Goal: Check status: Check status

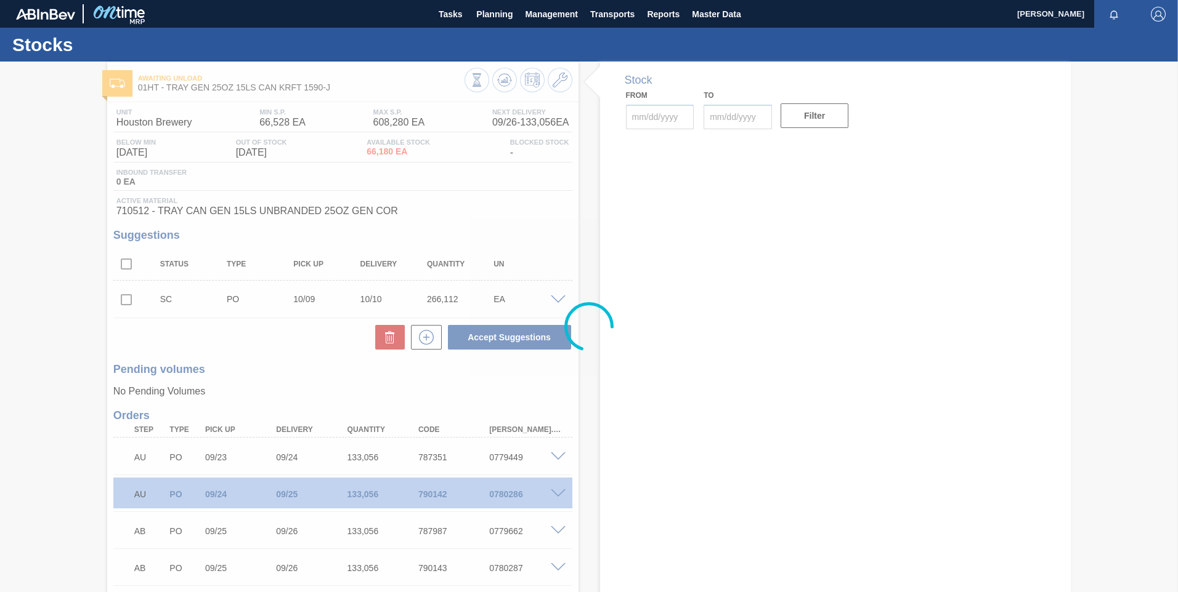
type input "[DATE]"
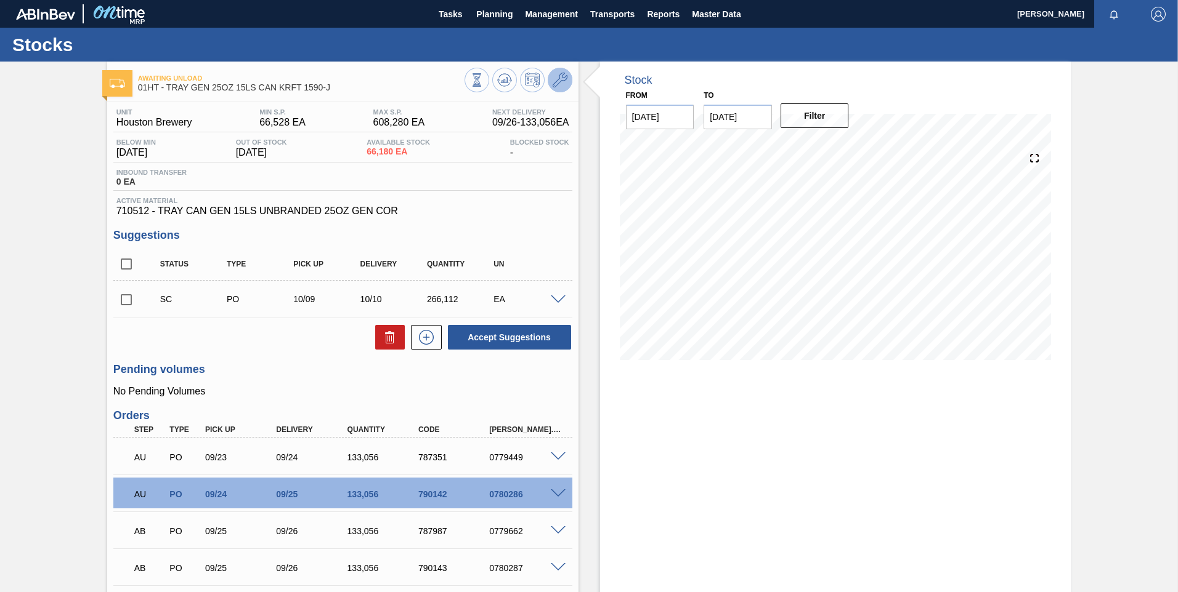
click at [555, 77] on icon at bounding box center [559, 80] width 15 height 15
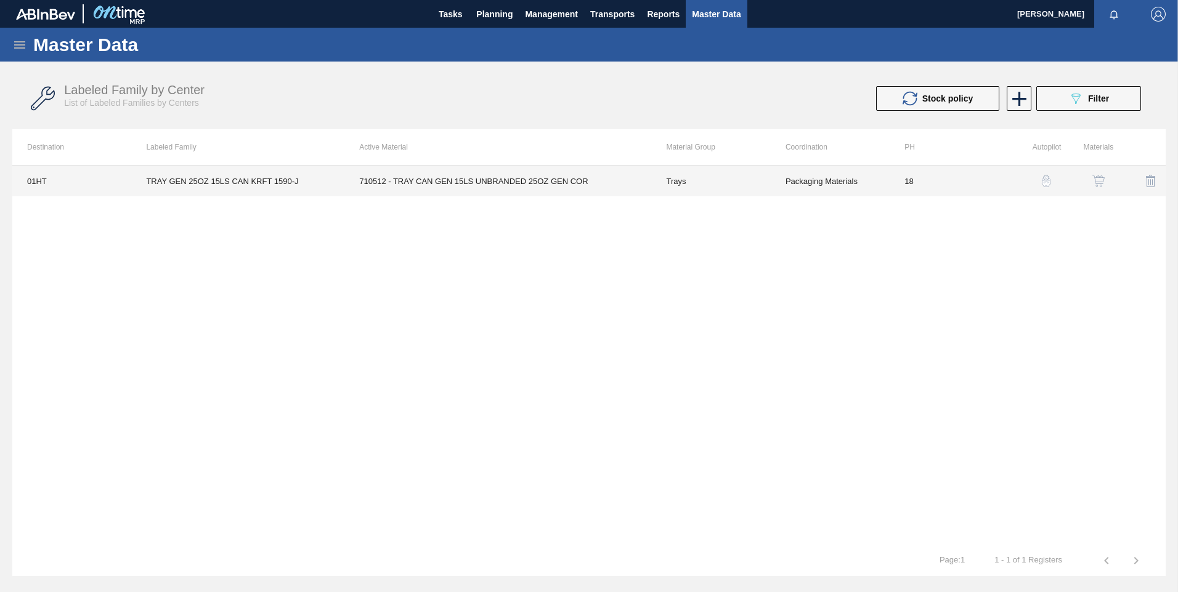
click at [759, 182] on td "Trays" at bounding box center [710, 181] width 119 height 31
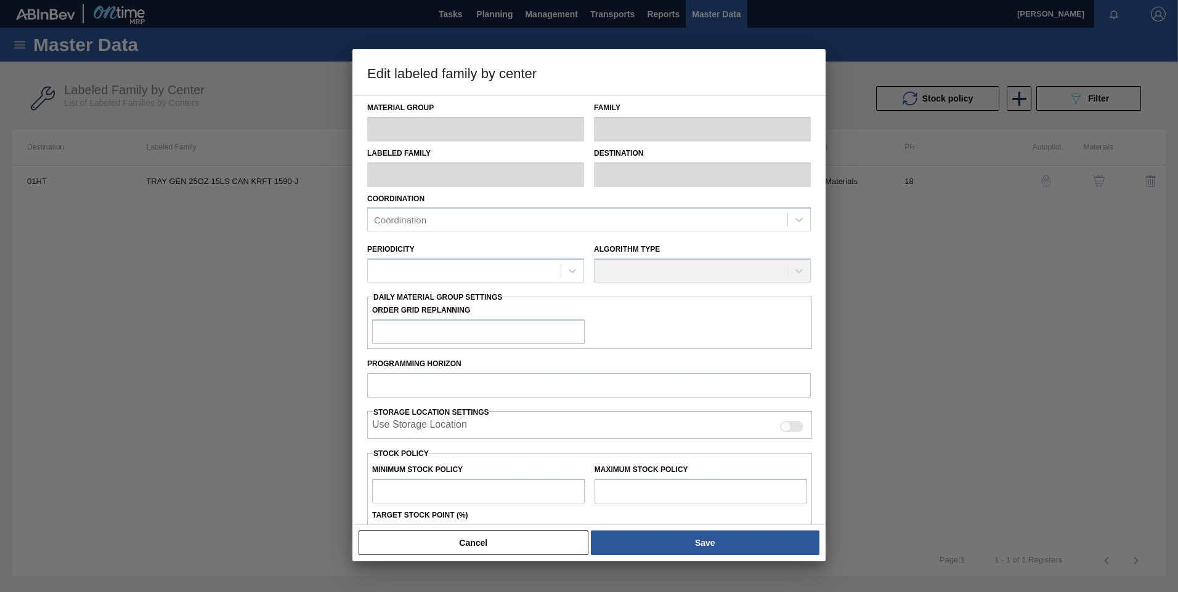
type input "Trays"
type input "TRAY GEN 25OZ 15LS CAN KRFT 1590-J"
type input "01HT - Houston Brewery"
type input "0"
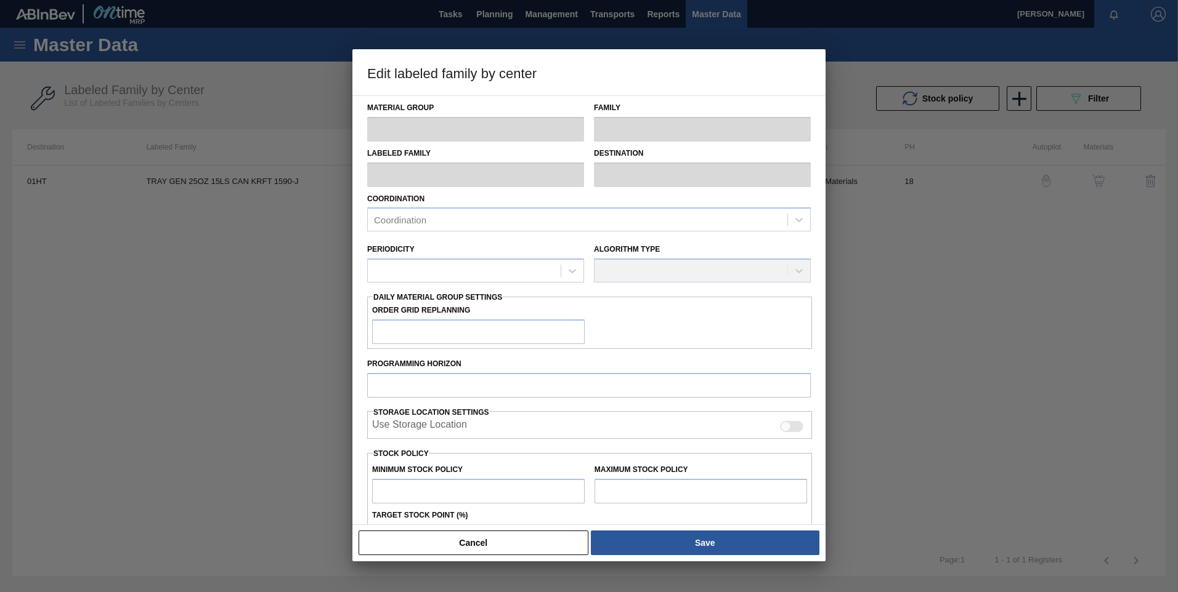
type input "18"
type input "66,528"
type input "608,280"
type input "20"
type input "174,878"
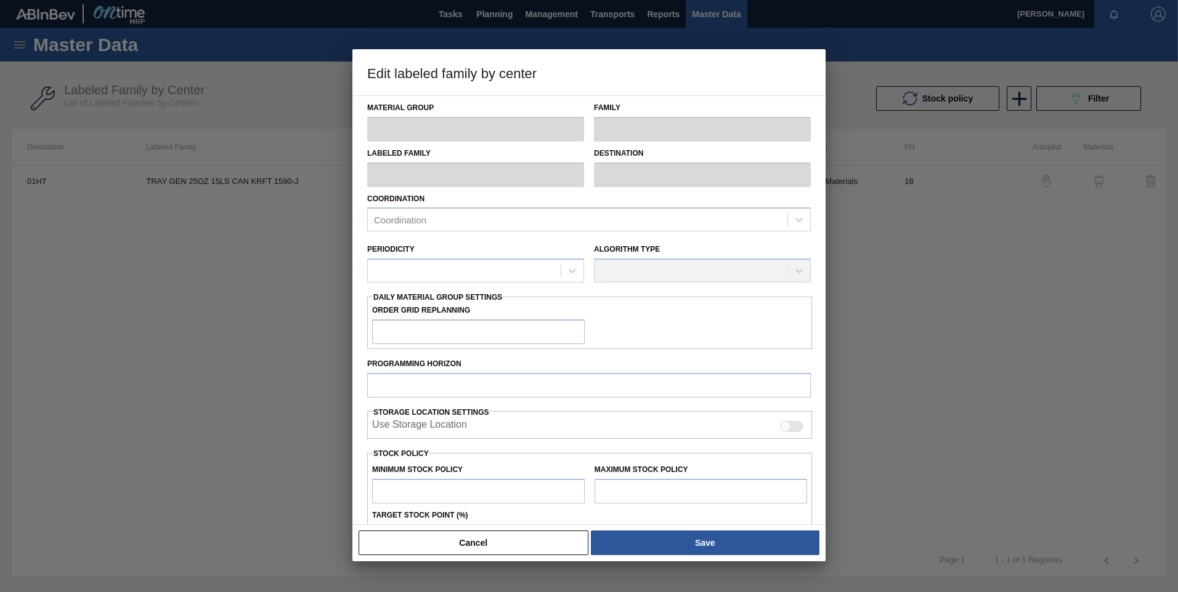
checkbox input "true"
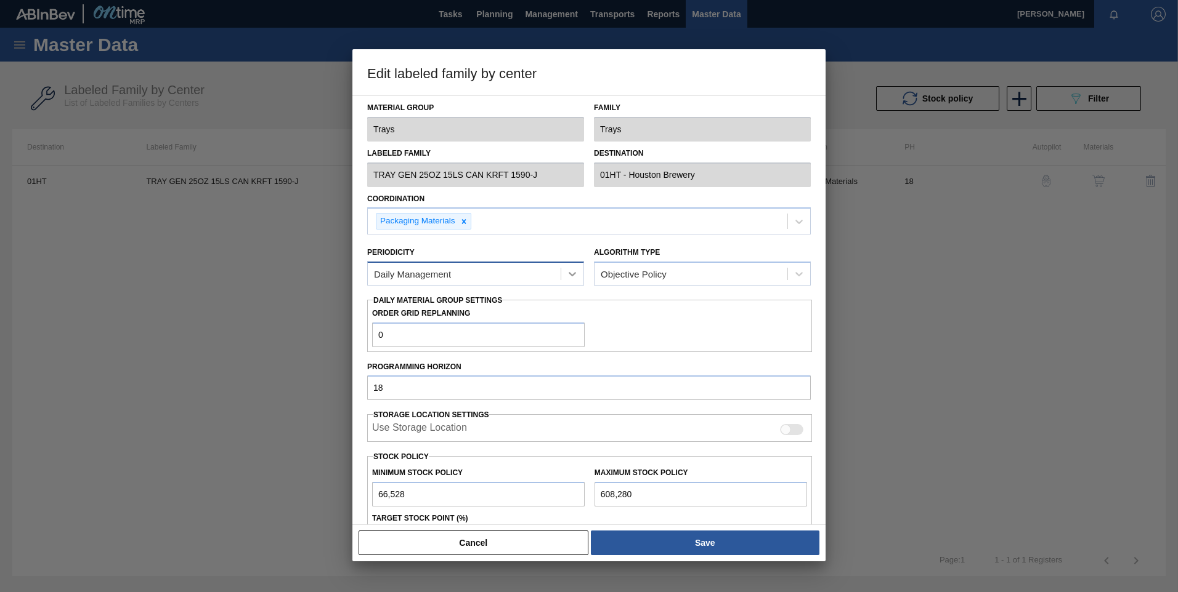
click at [572, 273] on icon at bounding box center [572, 274] width 12 height 12
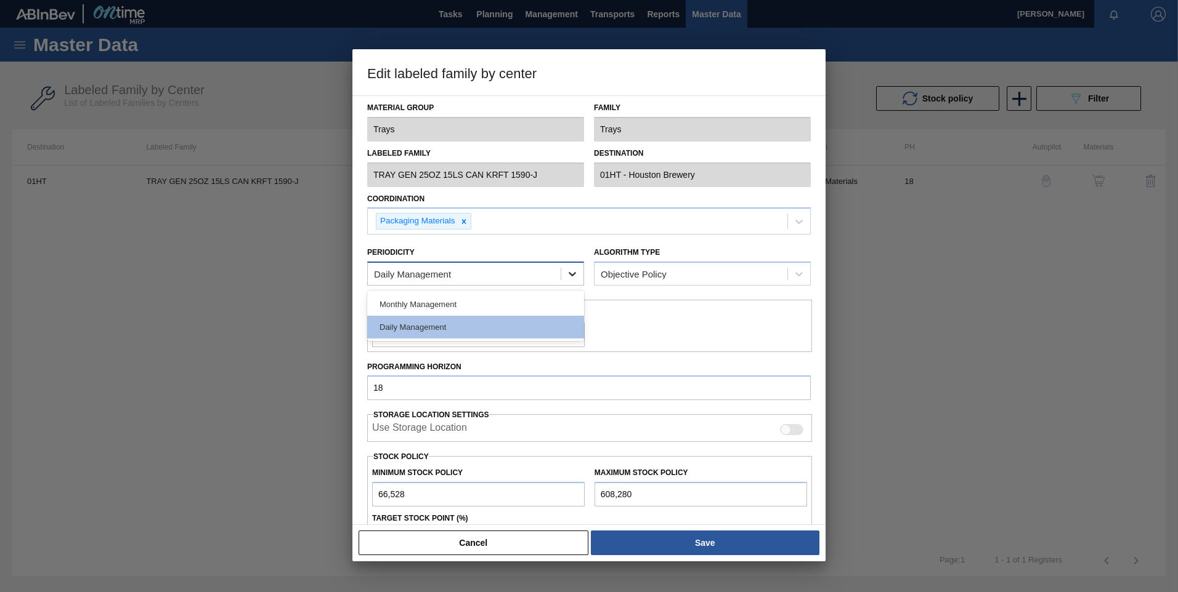
click at [572, 273] on icon at bounding box center [572, 274] width 12 height 12
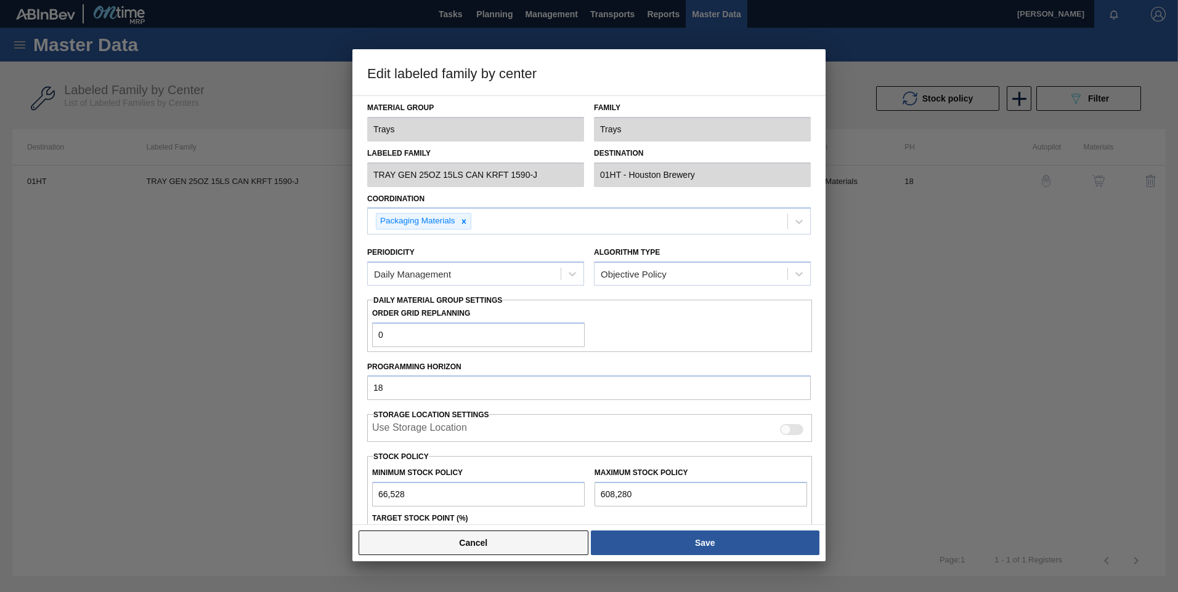
click at [501, 546] on button "Cancel" at bounding box center [473, 543] width 230 height 25
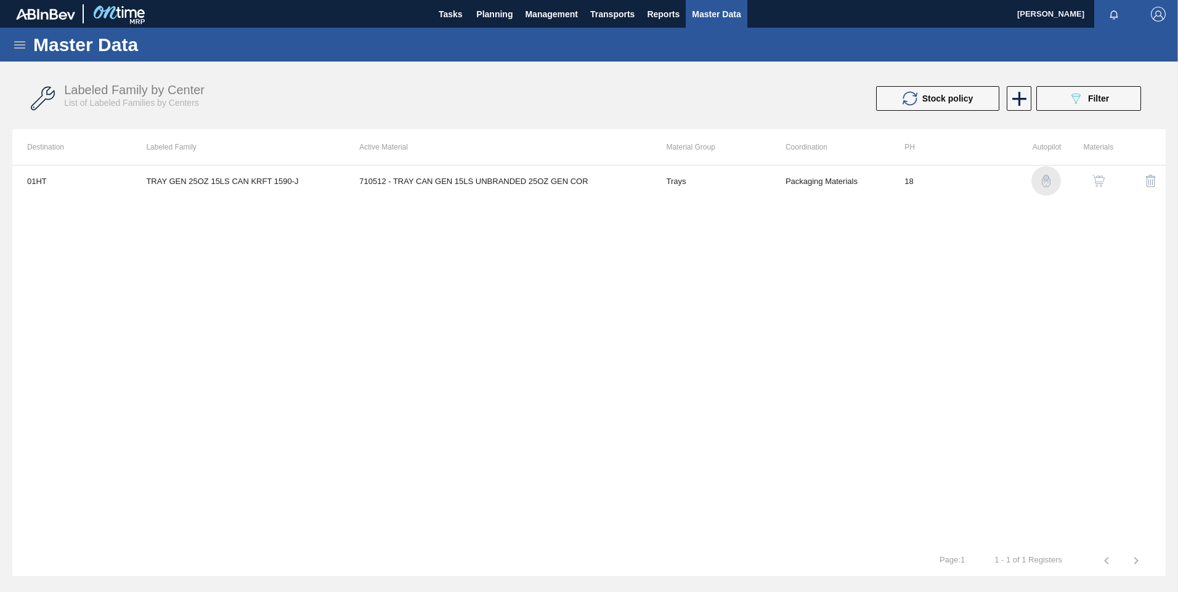
click at [1043, 181] on img "button" at bounding box center [1046, 181] width 12 height 12
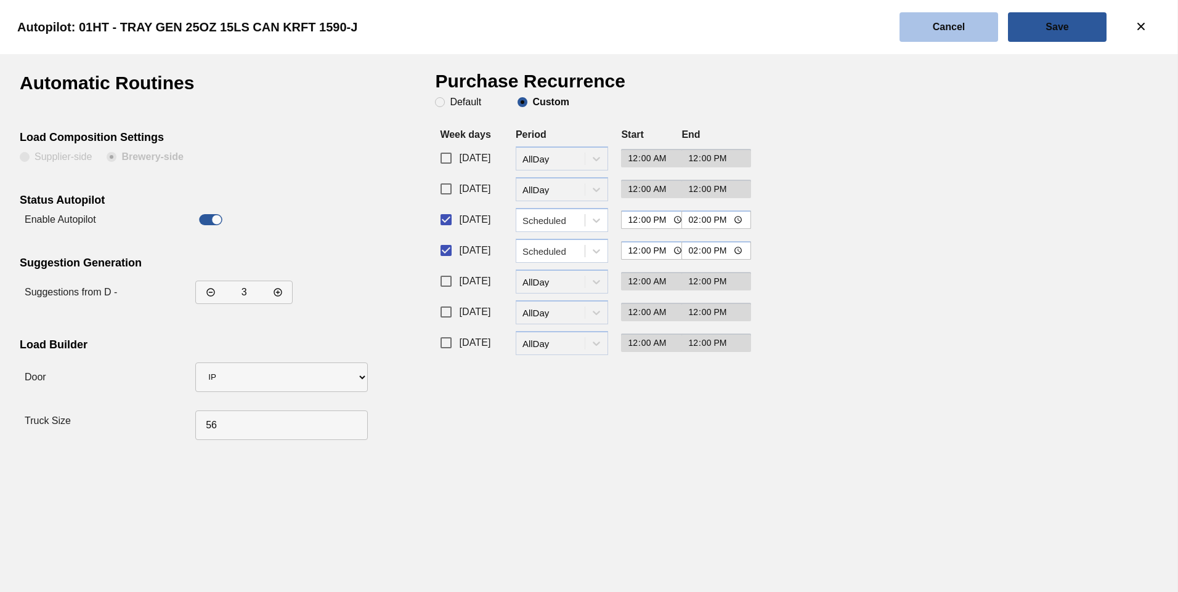
click at [0, 0] on slot "Cancel" at bounding box center [0, 0] width 0 height 0
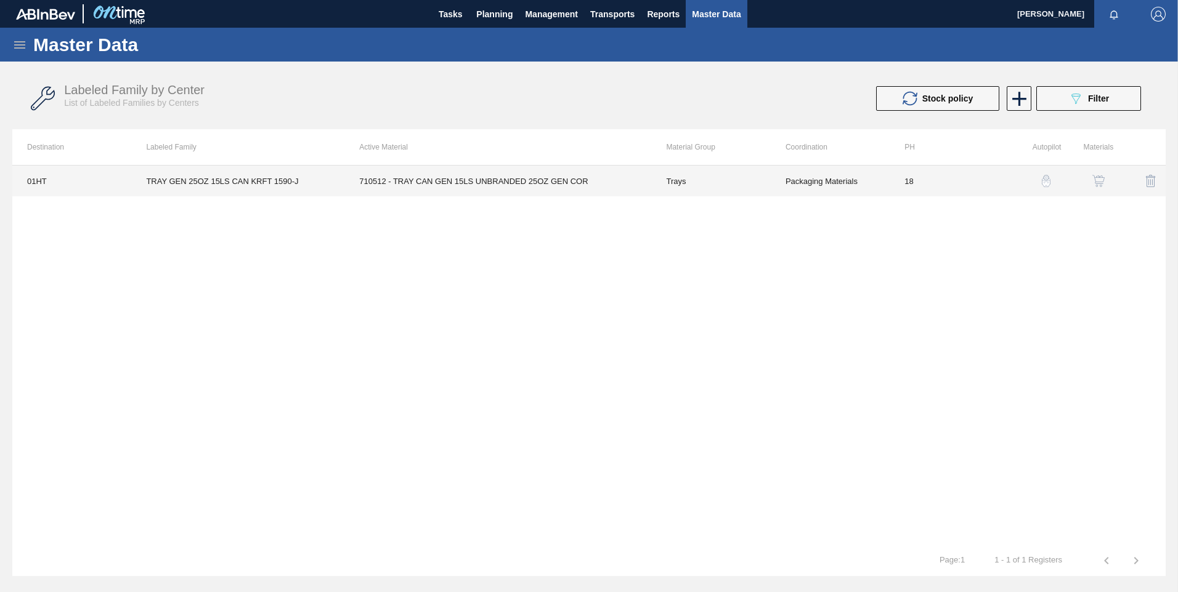
click at [496, 174] on td "710512 - TRAY CAN GEN 15LS UNBRANDED 25OZ GEN COR" at bounding box center [497, 181] width 307 height 31
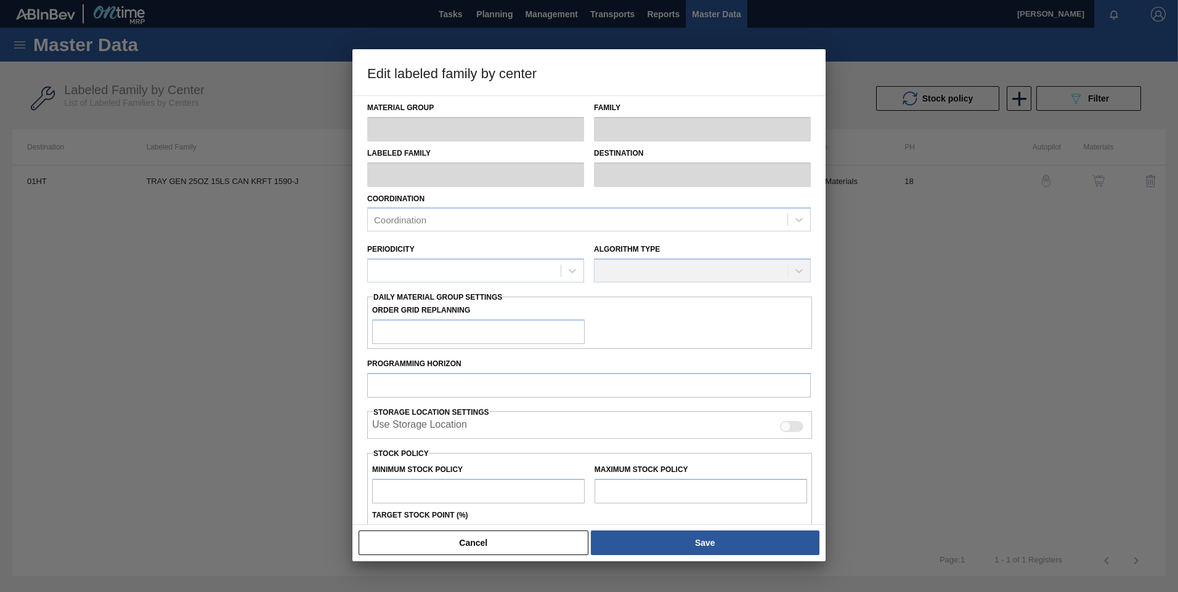
type input "Trays"
type input "TRAY GEN 25OZ 15LS CAN KRFT 1590-J"
type input "01HT - Houston Brewery"
type input "0"
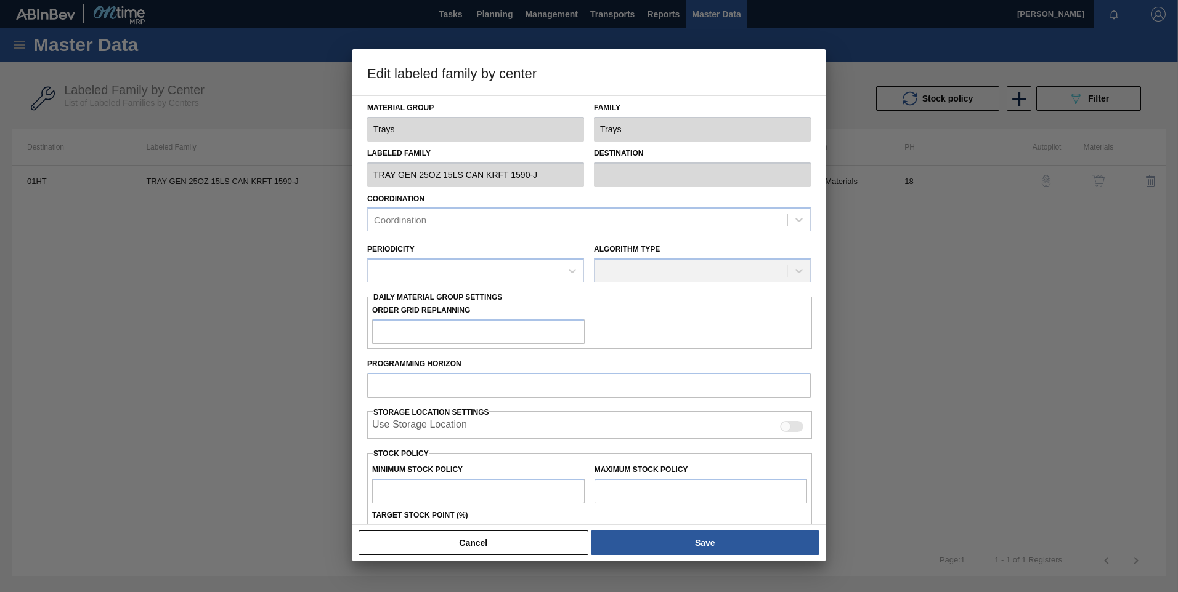
type input "18"
type input "66,528"
type input "608,280"
type input "20"
type input "174,878"
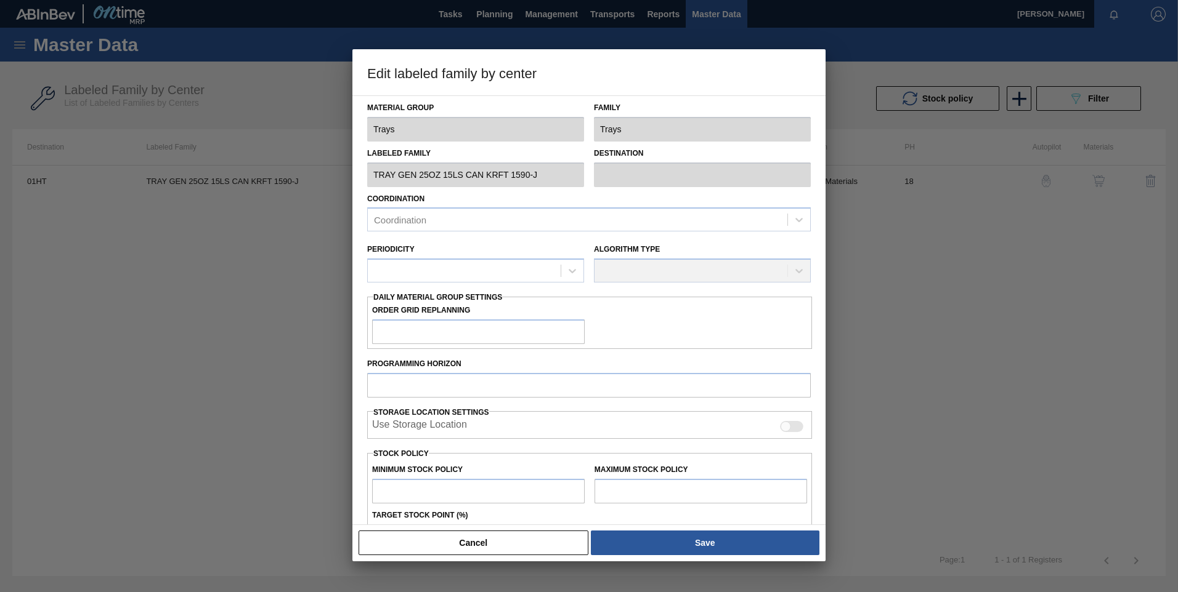
checkbox input "true"
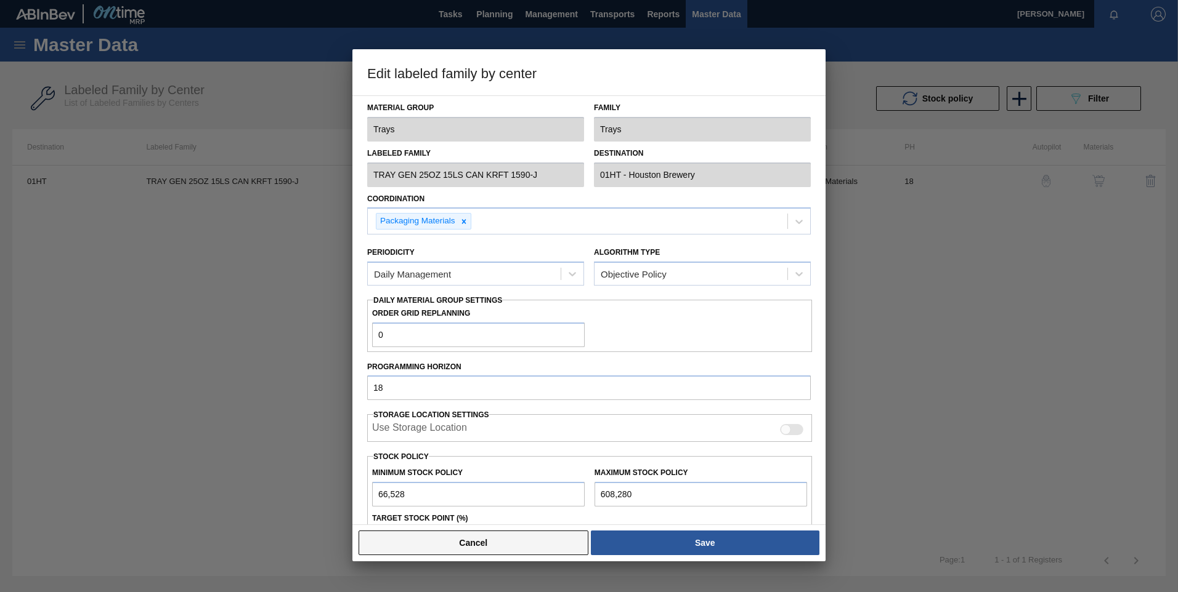
click at [484, 543] on button "Cancel" at bounding box center [473, 543] width 230 height 25
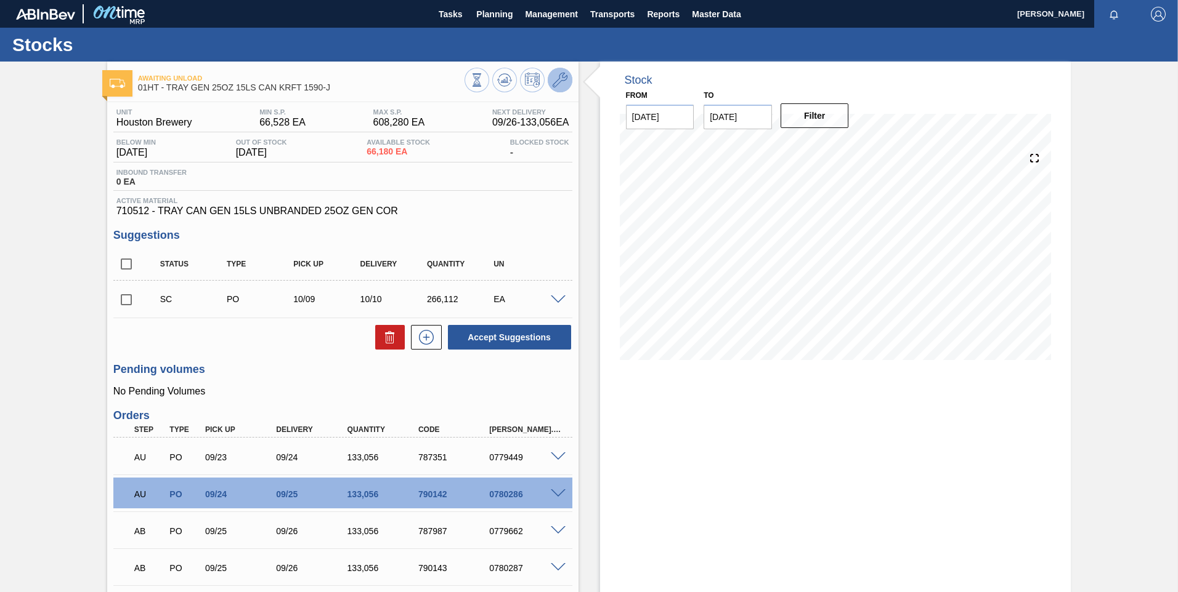
click at [560, 75] on icon at bounding box center [559, 80] width 15 height 15
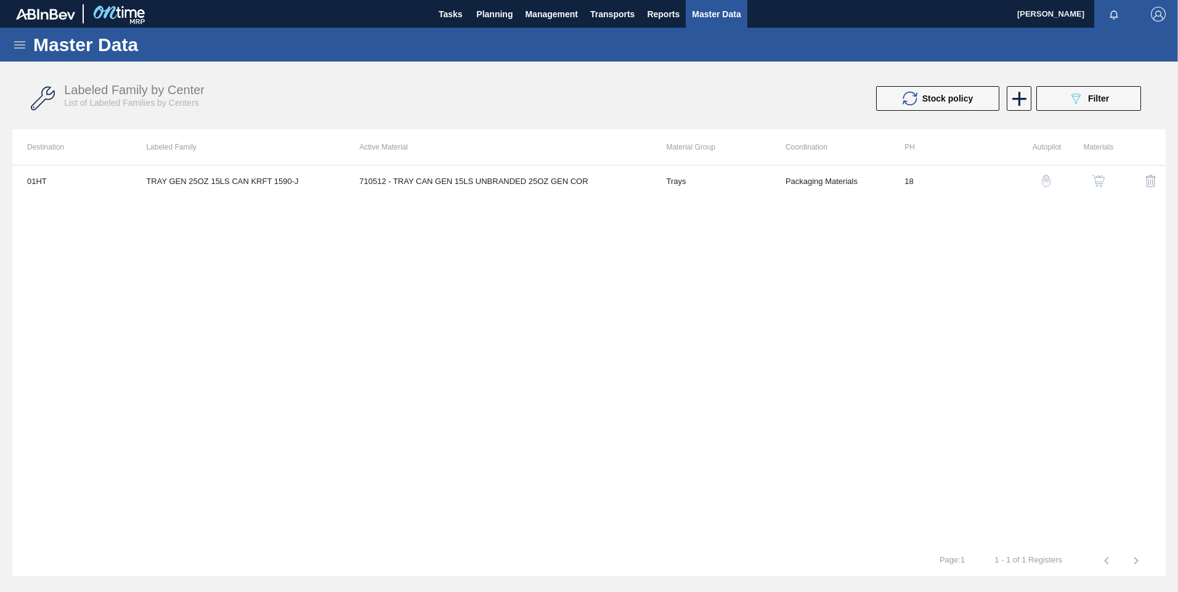
click at [1048, 179] on img "button" at bounding box center [1046, 181] width 12 height 12
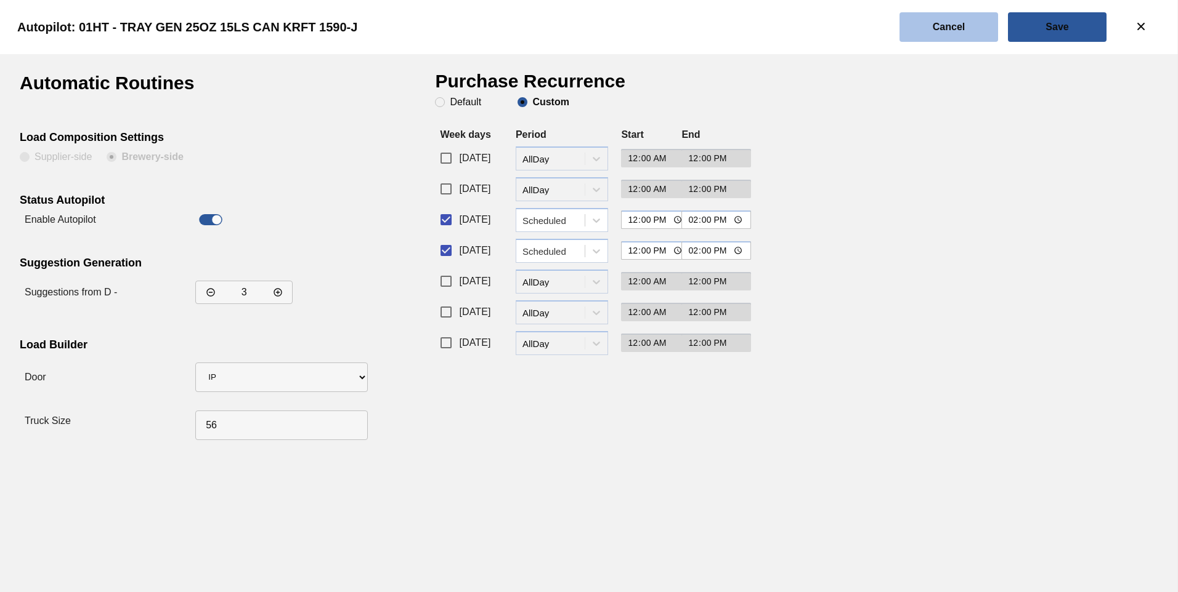
click at [953, 32] on button "Cancel" at bounding box center [948, 27] width 99 height 30
